Goal: Task Accomplishment & Management: Use online tool/utility

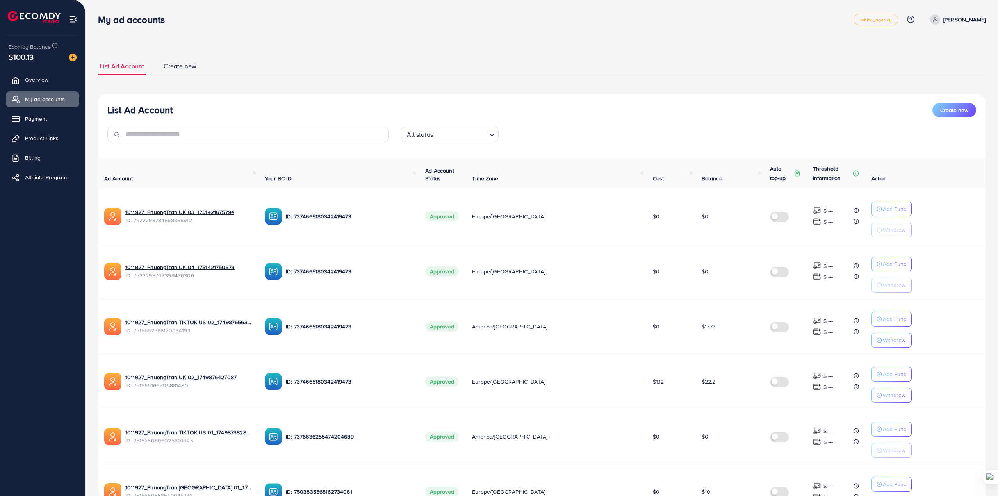
scroll to position [306, 0]
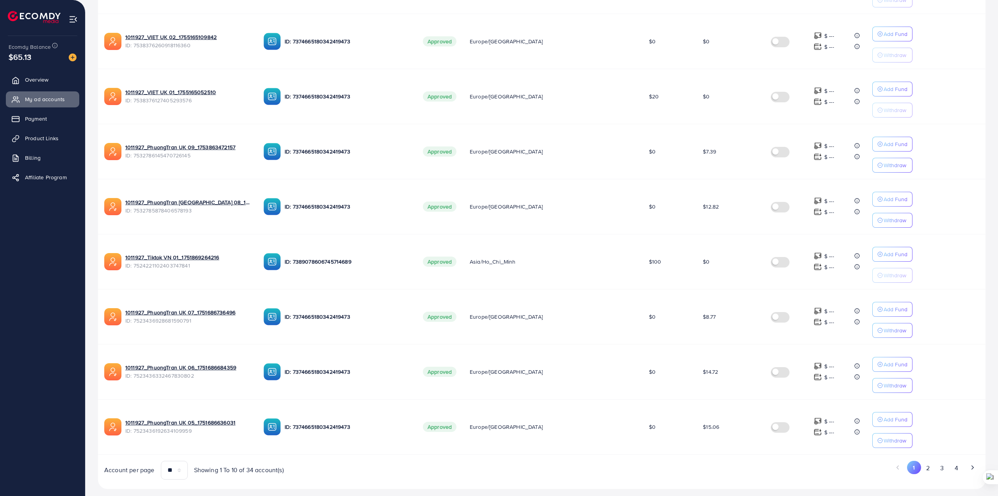
scroll to position [306, 0]
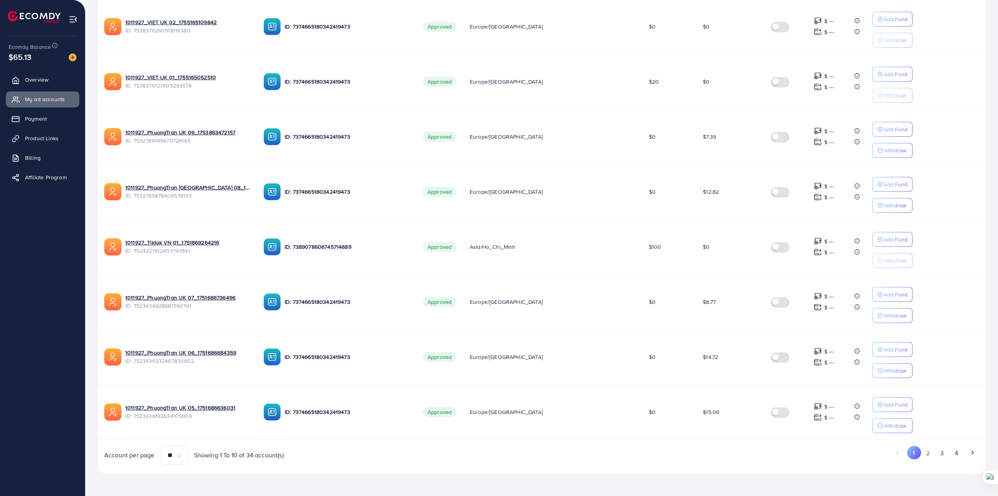
click at [928, 453] on button "2" at bounding box center [928, 453] width 14 height 14
click at [941, 457] on button "3" at bounding box center [942, 453] width 14 height 14
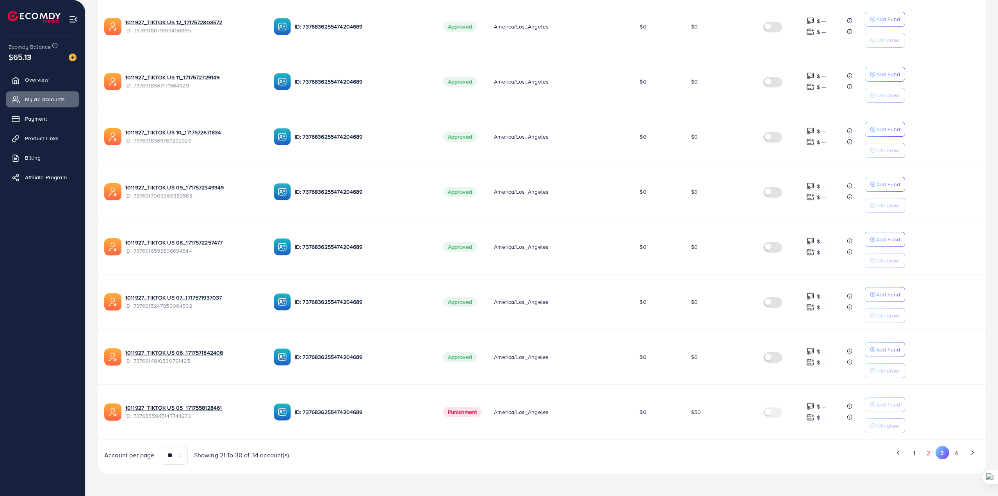
click at [925, 453] on button "2" at bounding box center [928, 453] width 14 height 14
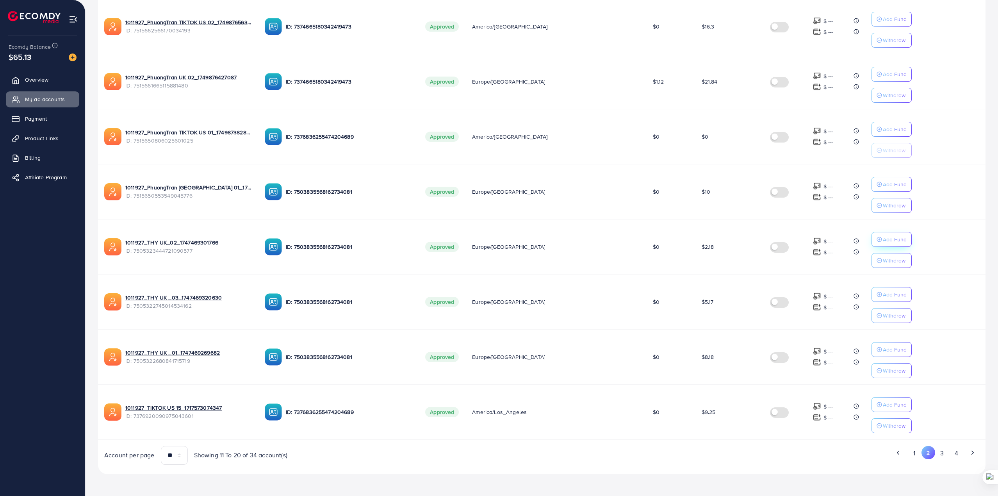
click at [883, 238] on p "Add Fund" at bounding box center [895, 239] width 24 height 9
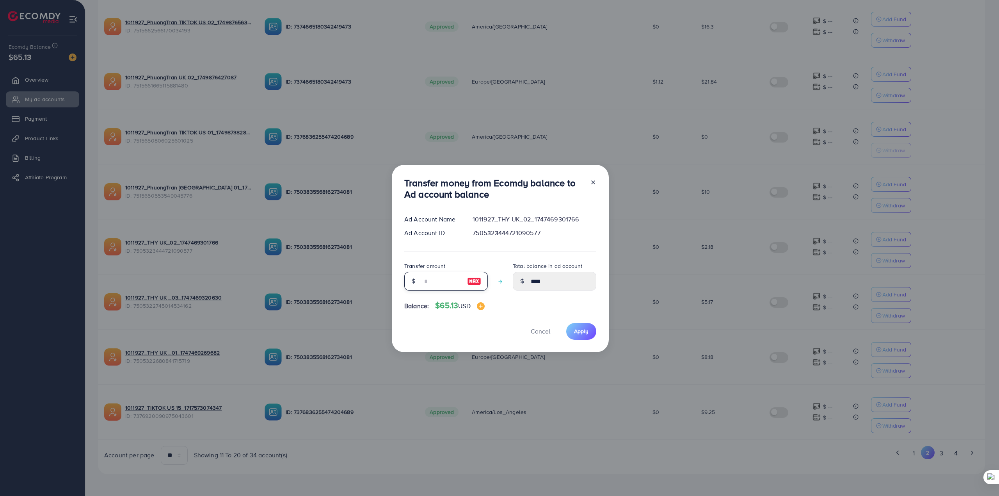
click at [436, 283] on input "number" at bounding box center [441, 281] width 39 height 19
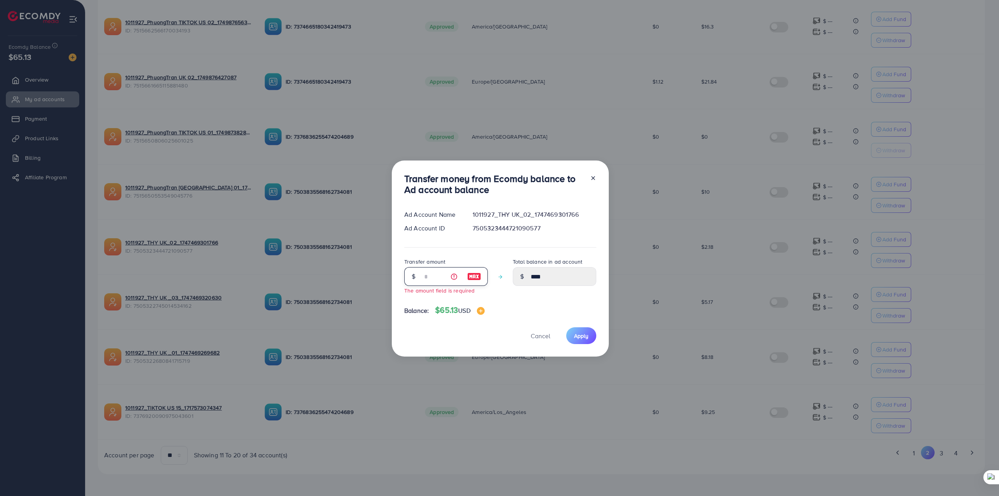
click at [441, 277] on input "number" at bounding box center [441, 276] width 39 height 19
click at [405, 408] on div "Transfer money from Ecomdy balance to Ad account balance Ad Account Name 101192…" at bounding box center [499, 248] width 999 height 496
